Goal: Browse casually

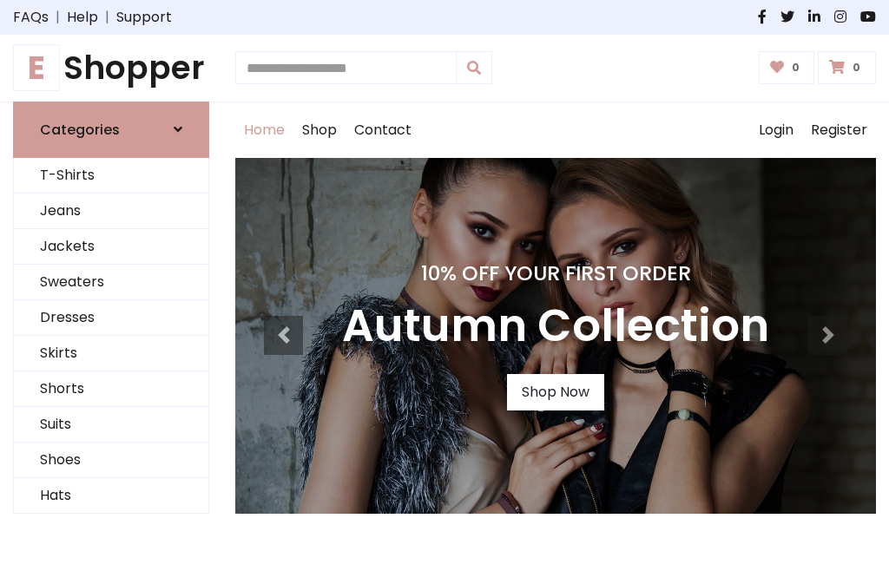
click at [445, 286] on h4 "10% Off Your First Order" at bounding box center [555, 273] width 427 height 24
click at [555, 392] on link "Shop Now" at bounding box center [555, 392] width 97 height 36
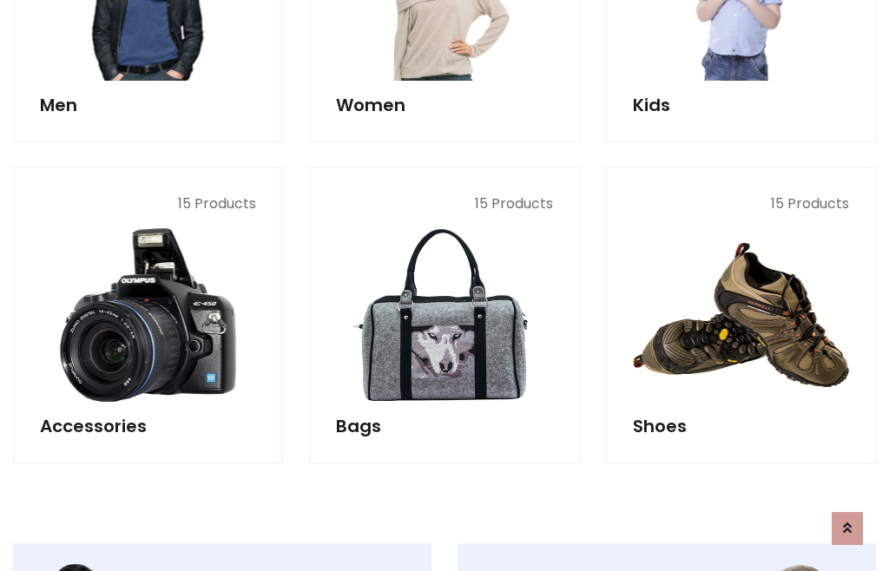
scroll to position [1732, 0]
